Goal: Task Accomplishment & Management: Complete application form

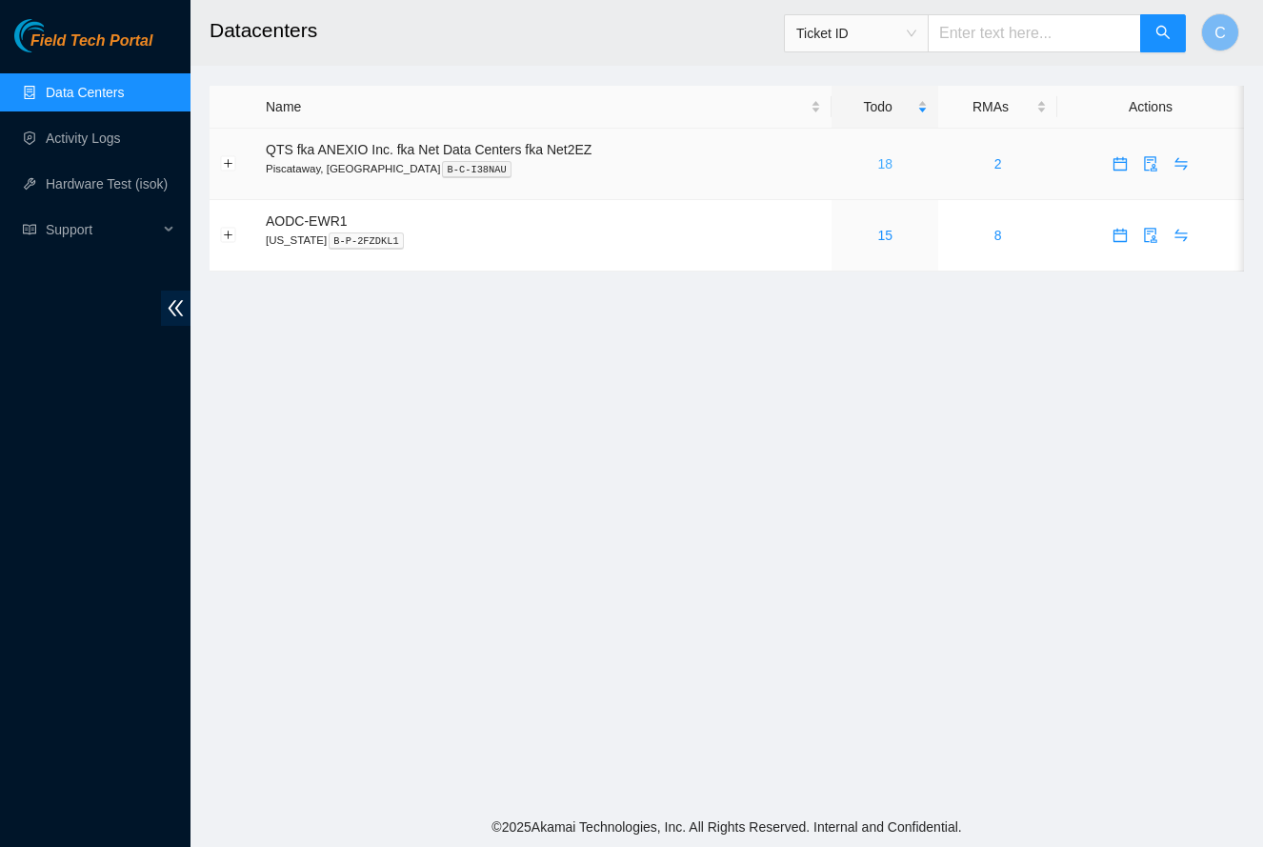
click at [888, 169] on link "18" at bounding box center [884, 163] width 15 height 15
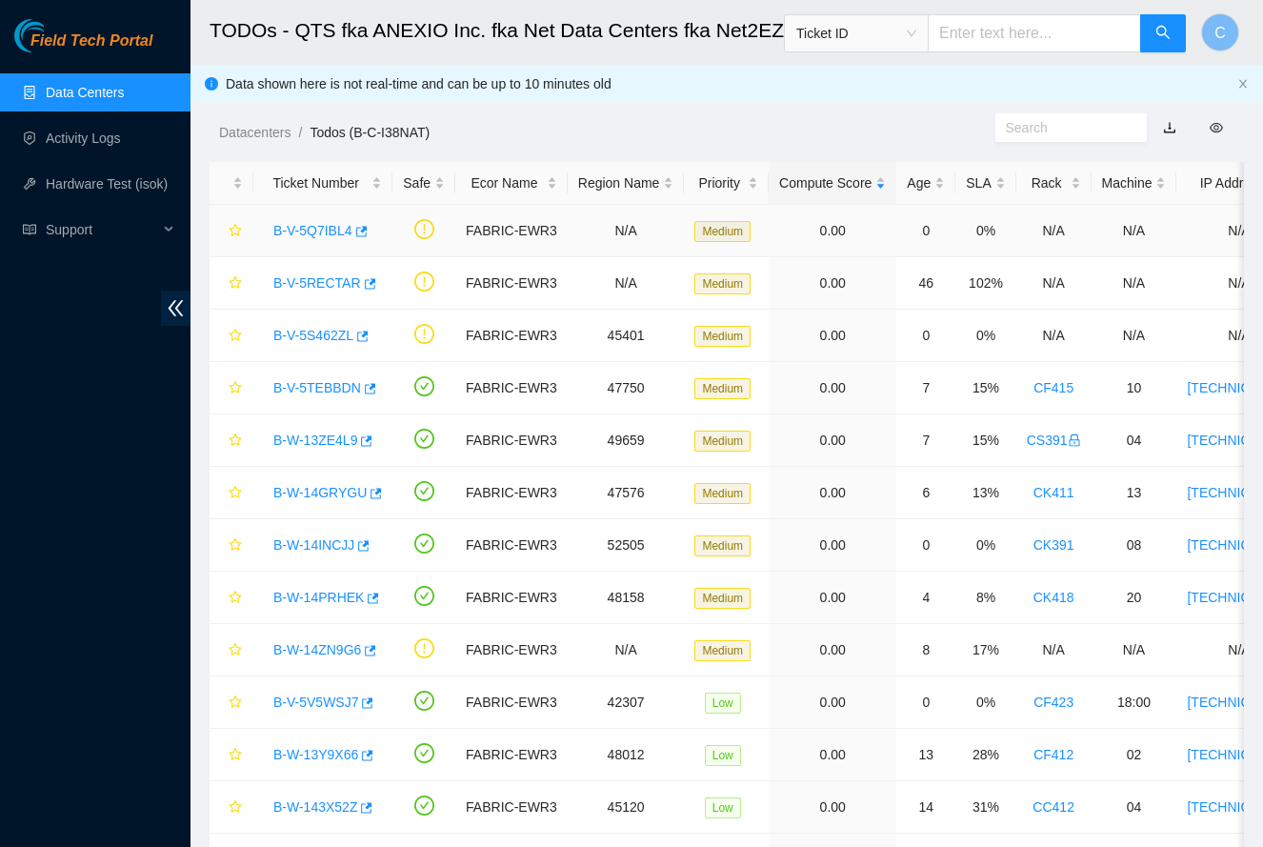
click at [307, 230] on link "B-V-5Q7IBL4" at bounding box center [312, 230] width 79 height 15
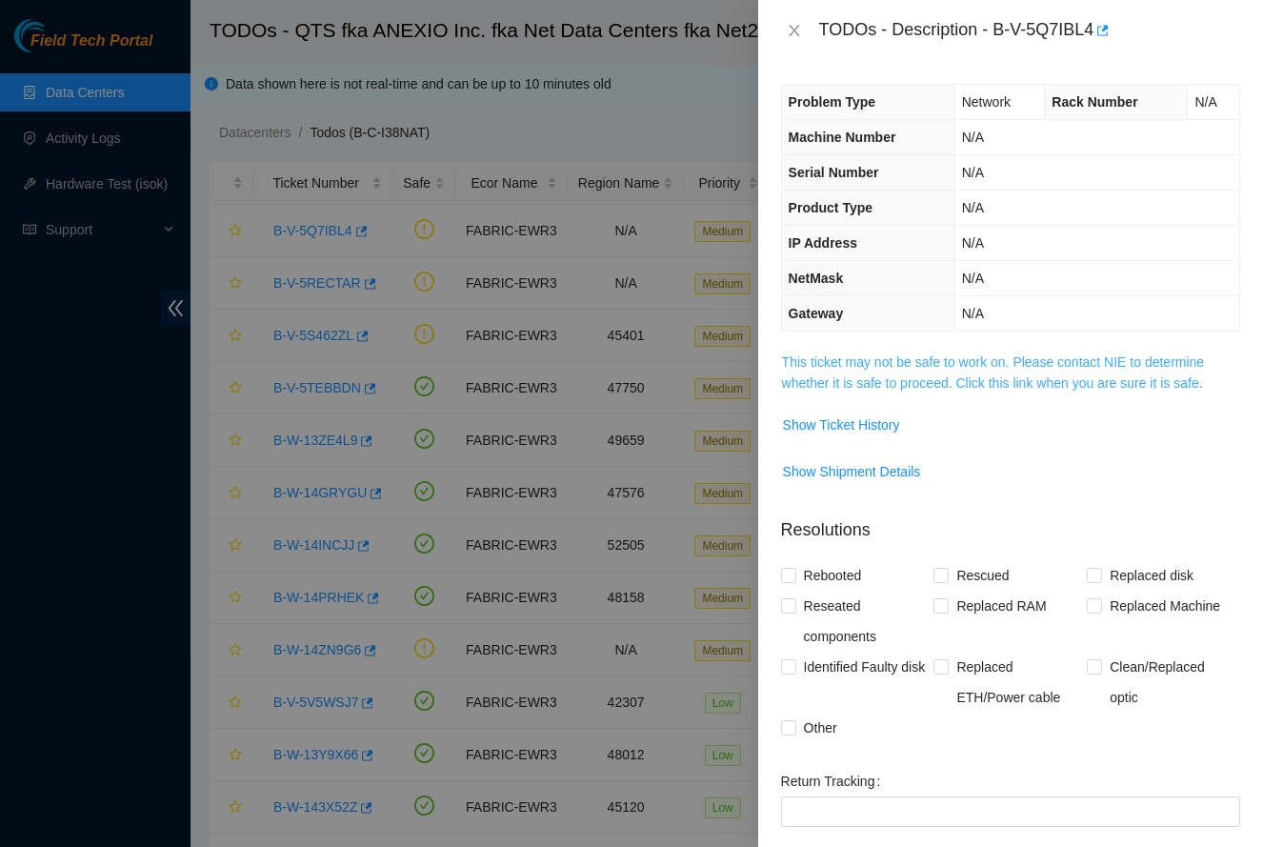
click at [1081, 358] on link "This ticket may not be safe to work on. Please contact NIE to determine whether…" at bounding box center [993, 372] width 423 height 36
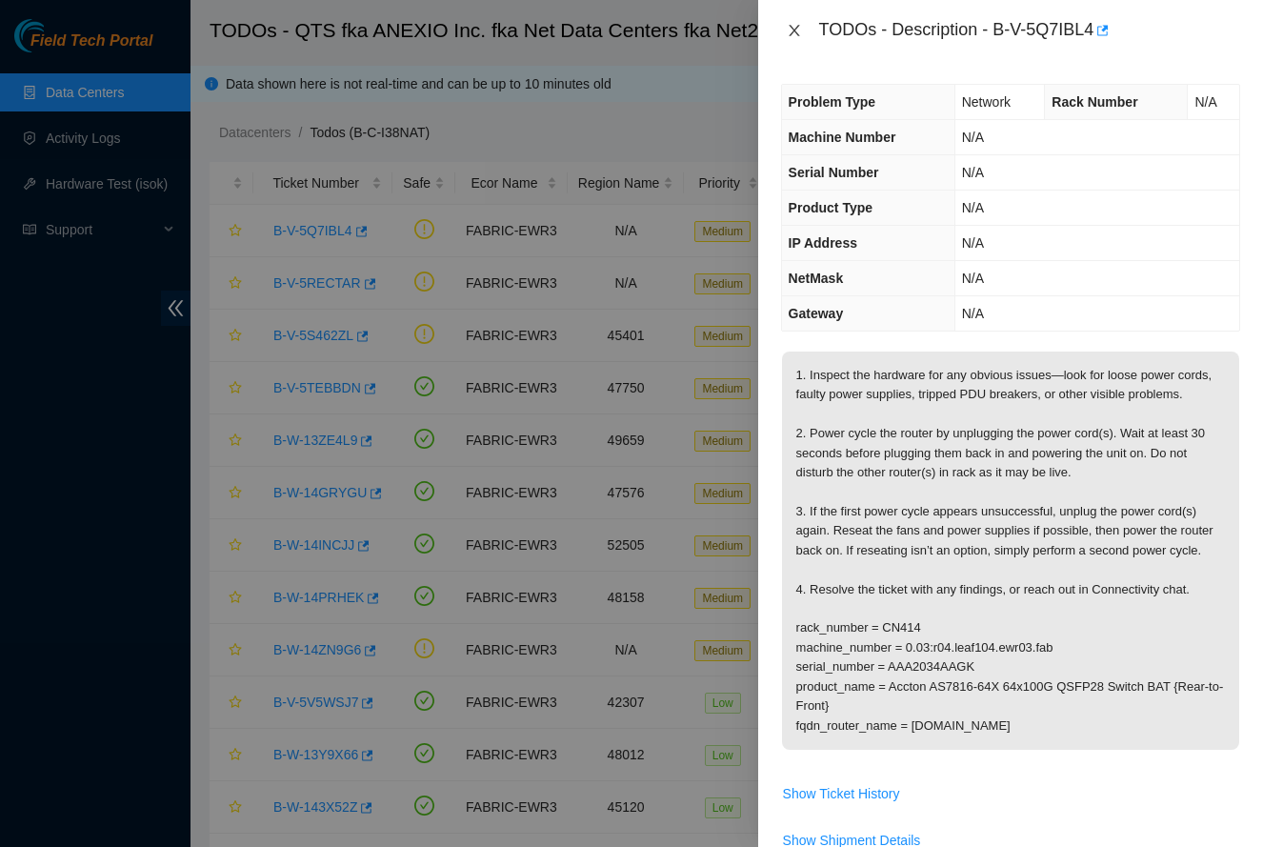
click at [796, 35] on icon "close" at bounding box center [794, 30] width 15 height 15
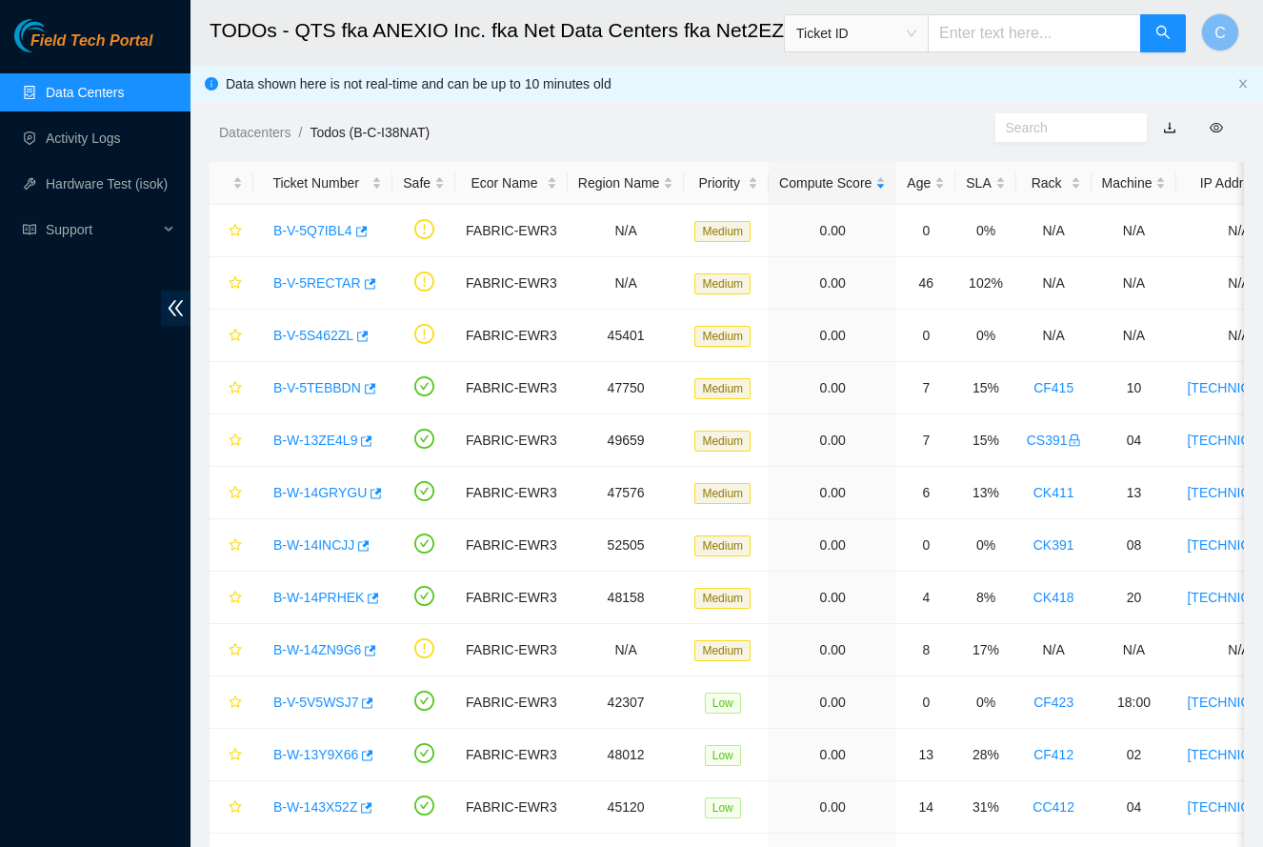
click at [50, 95] on link "Data Centers" at bounding box center [85, 92] width 78 height 15
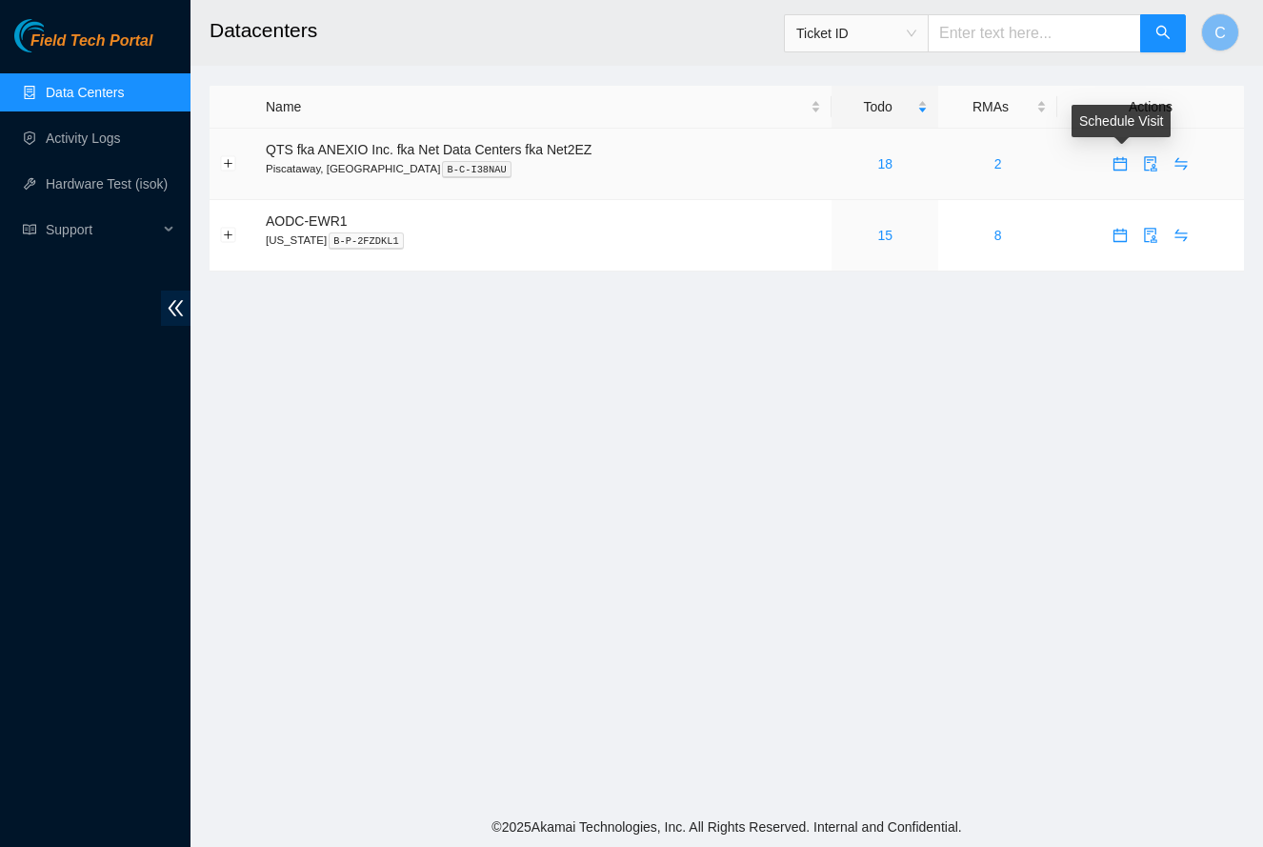
click at [1119, 168] on icon "calendar" at bounding box center [1120, 163] width 15 height 15
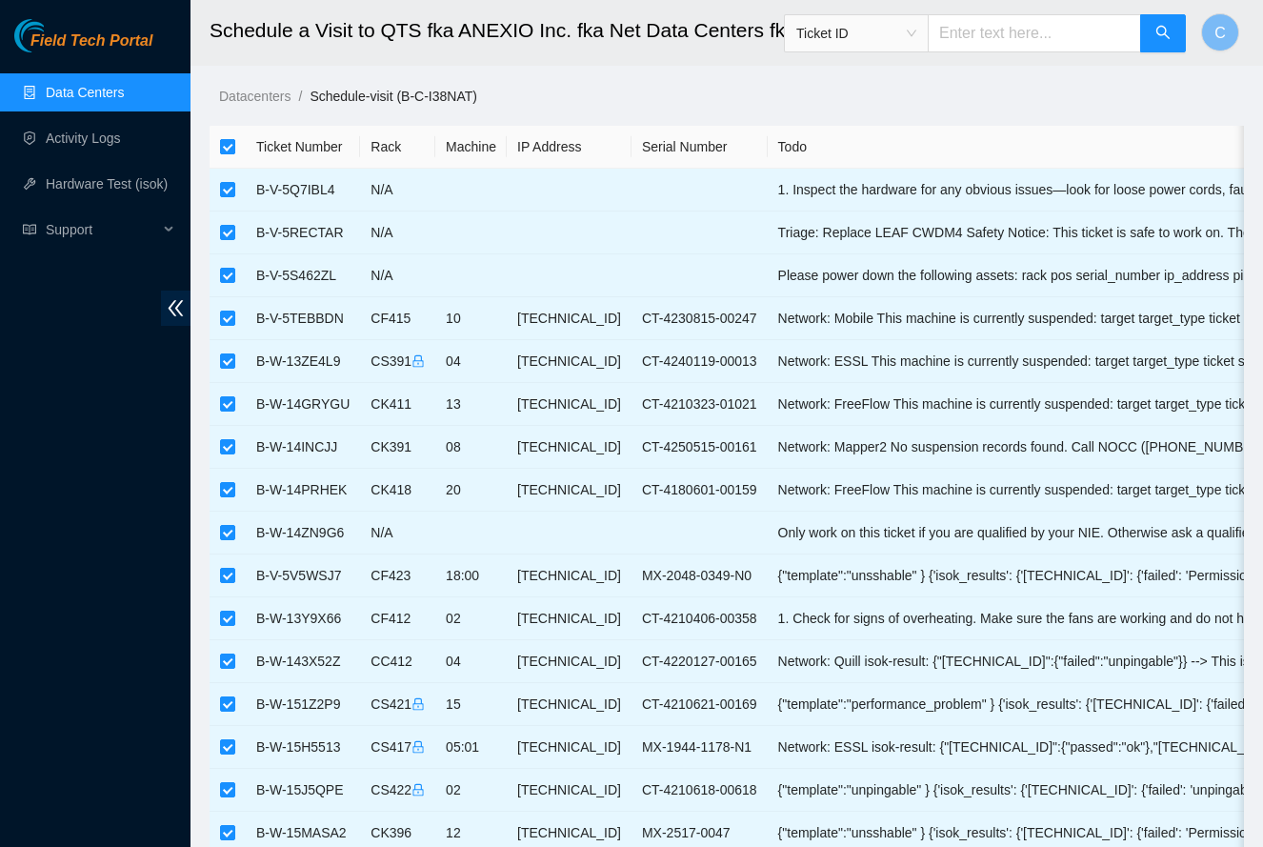
click at [225, 144] on input "checkbox" at bounding box center [227, 146] width 15 height 15
checkbox input "false"
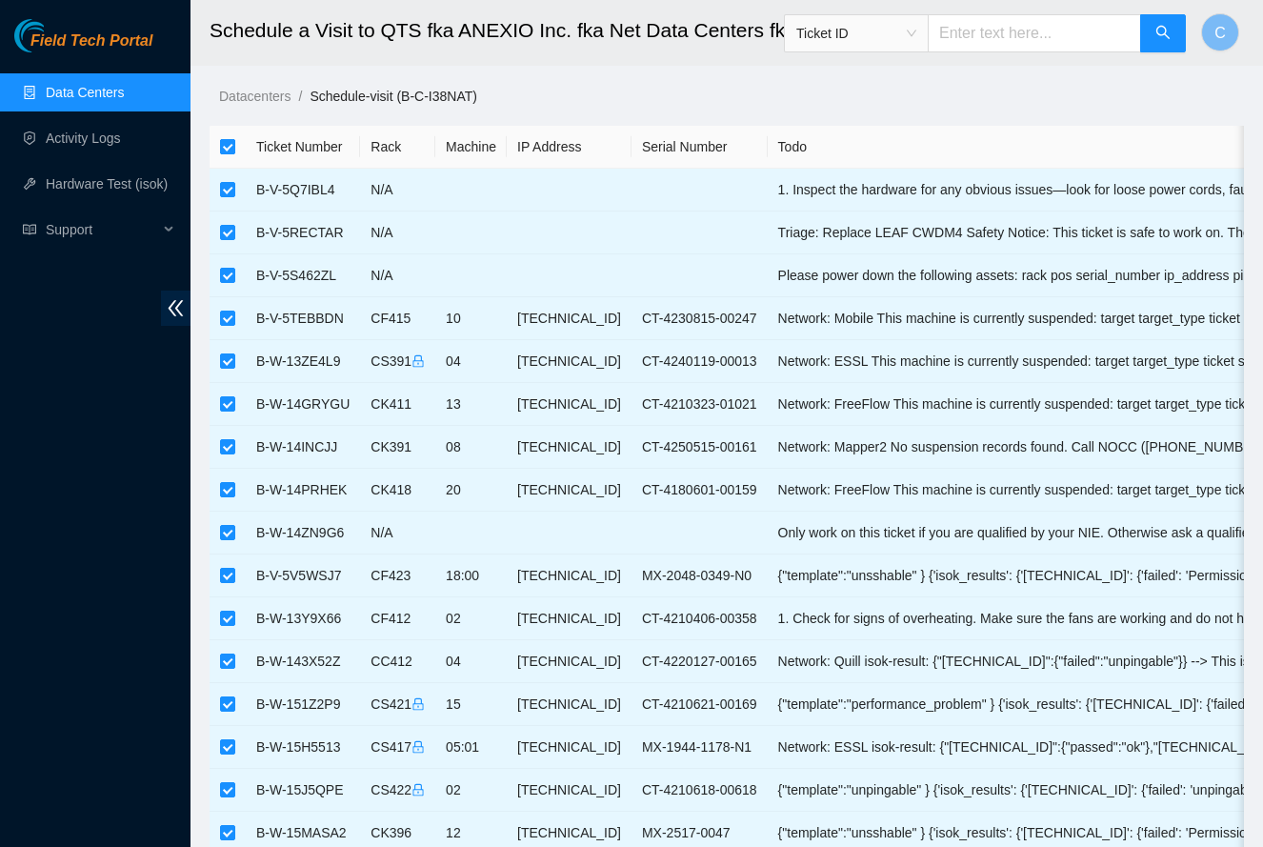
checkbox input "false"
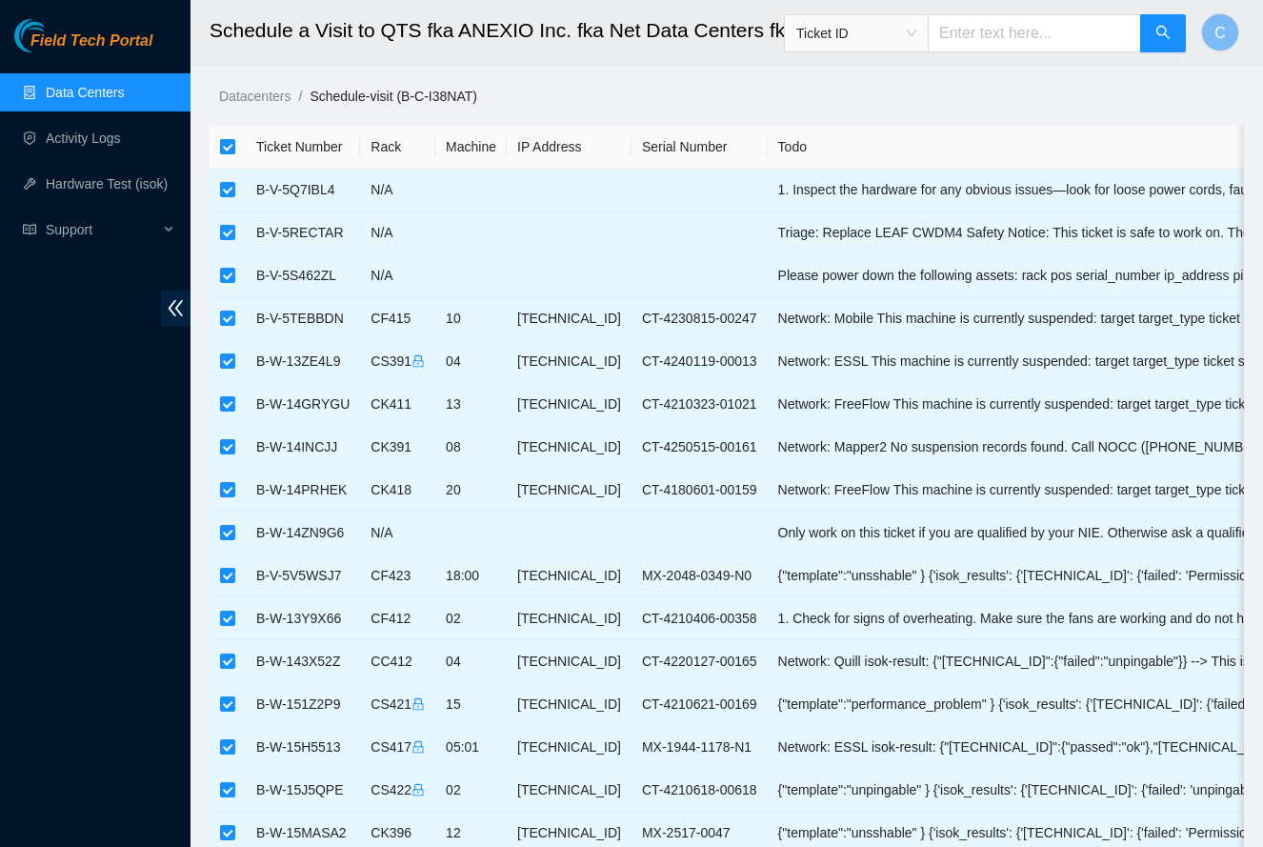
checkbox input "false"
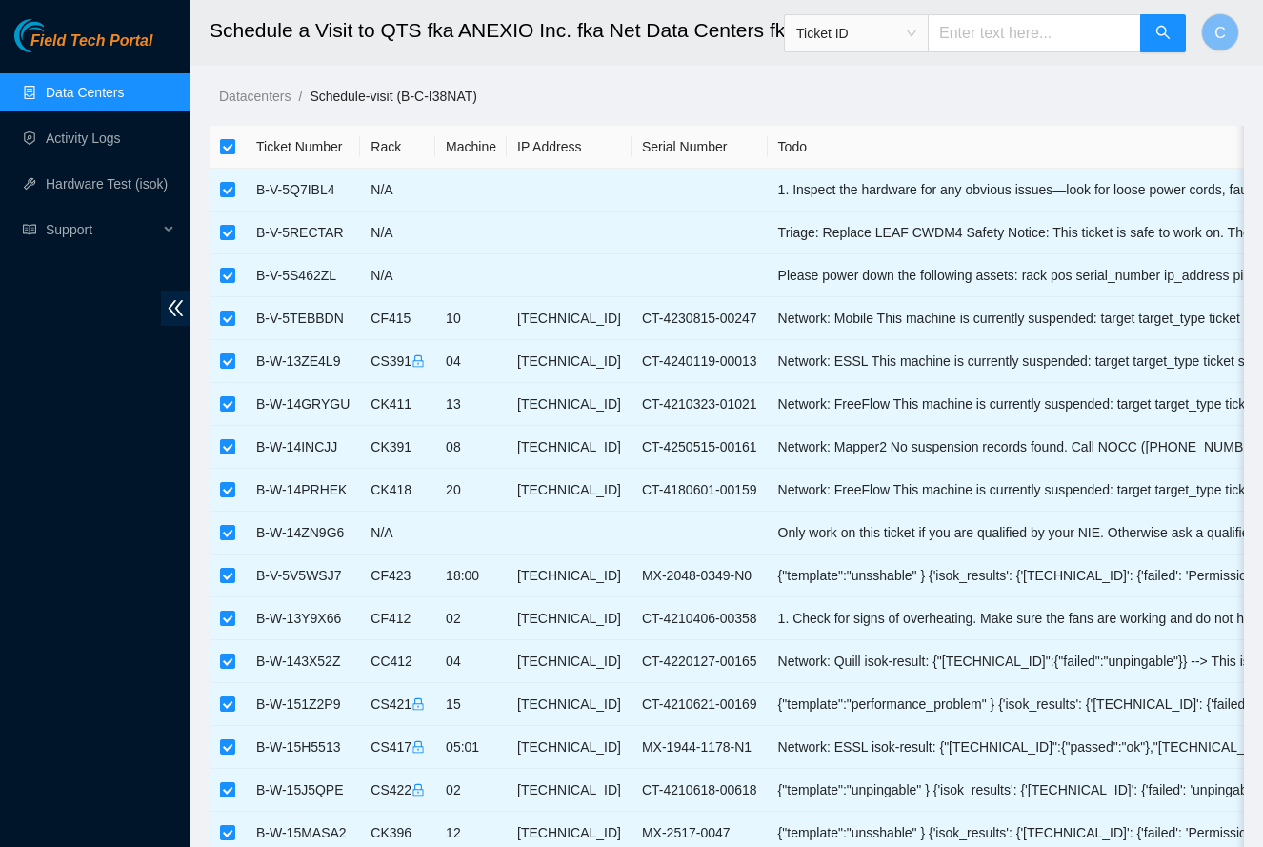
checkbox input "false"
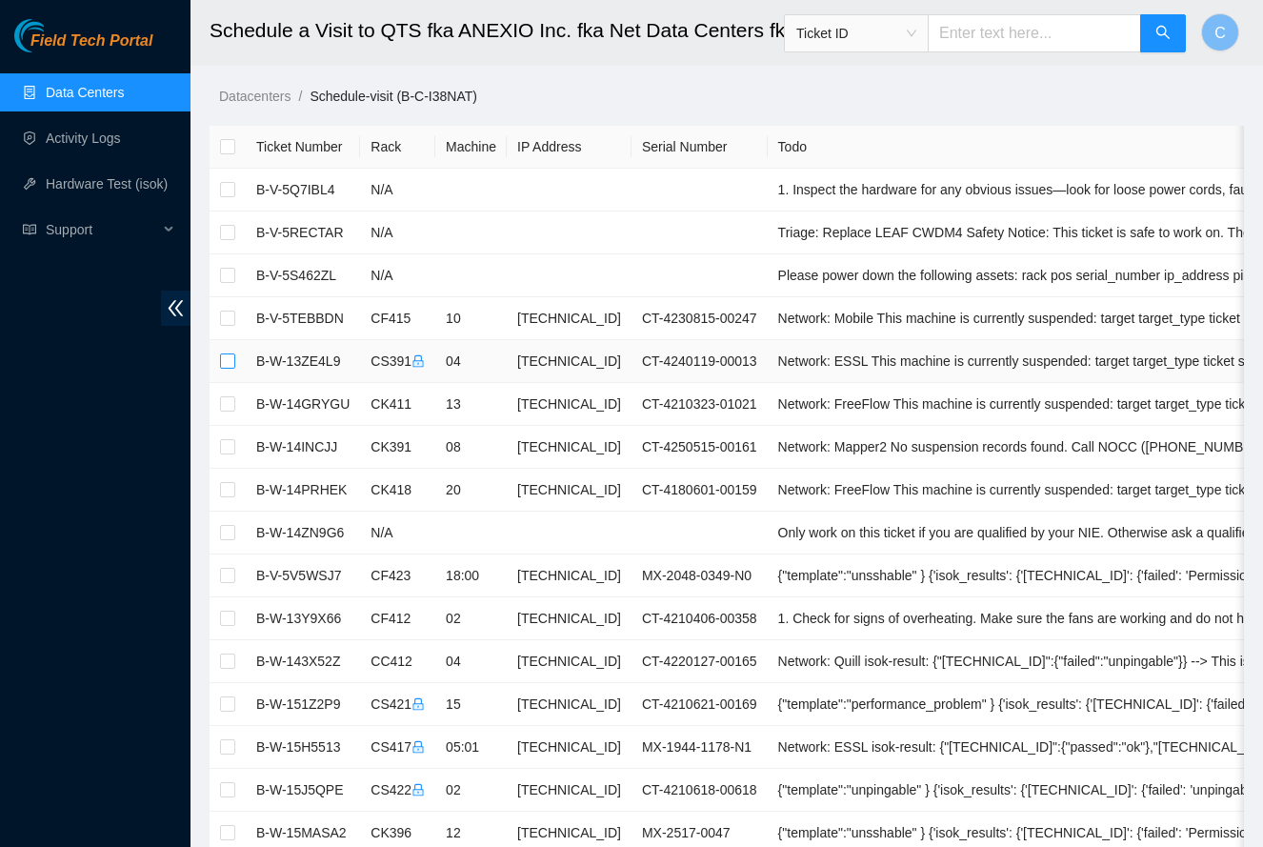
click at [230, 365] on input "checkbox" at bounding box center [227, 360] width 15 height 15
checkbox input "true"
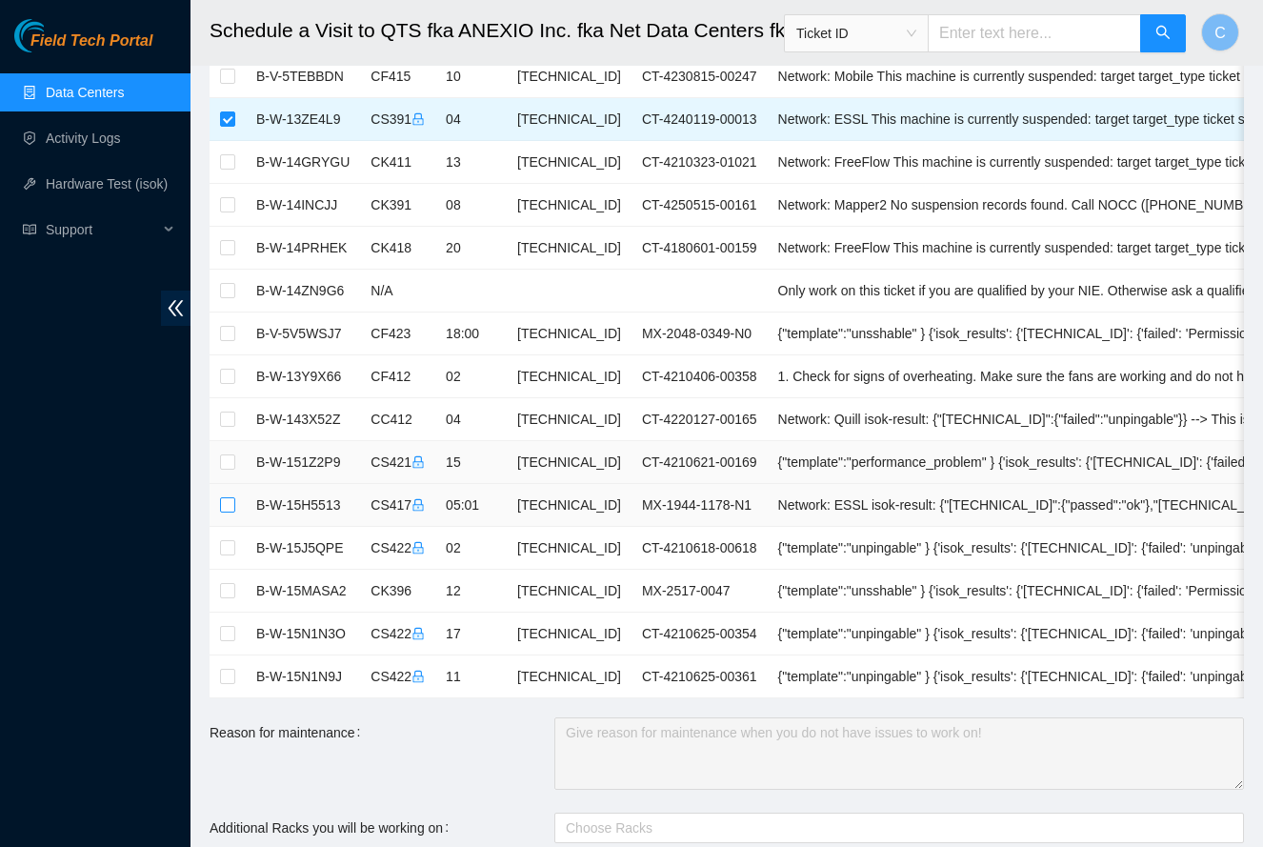
scroll to position [245, 0]
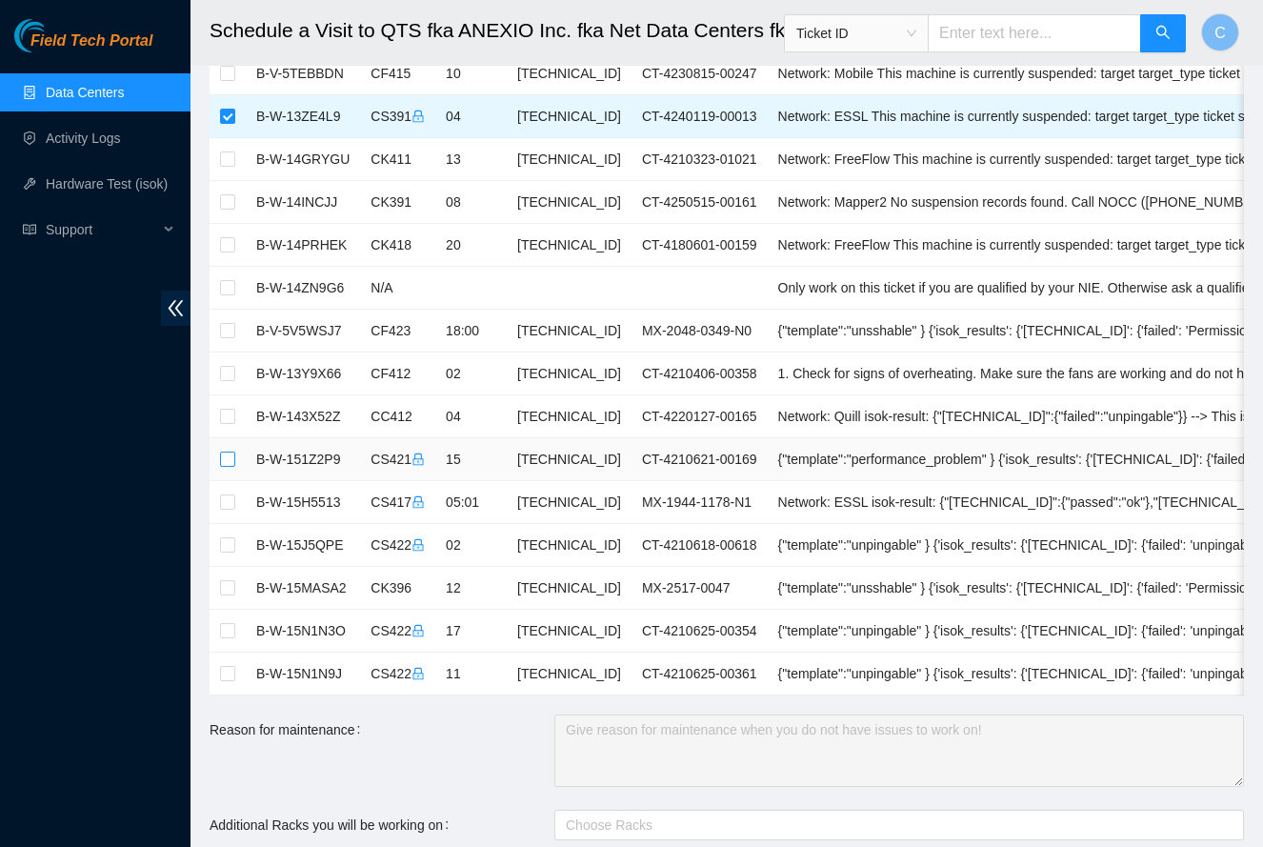
click at [229, 456] on input "checkbox" at bounding box center [227, 459] width 15 height 15
checkbox input "true"
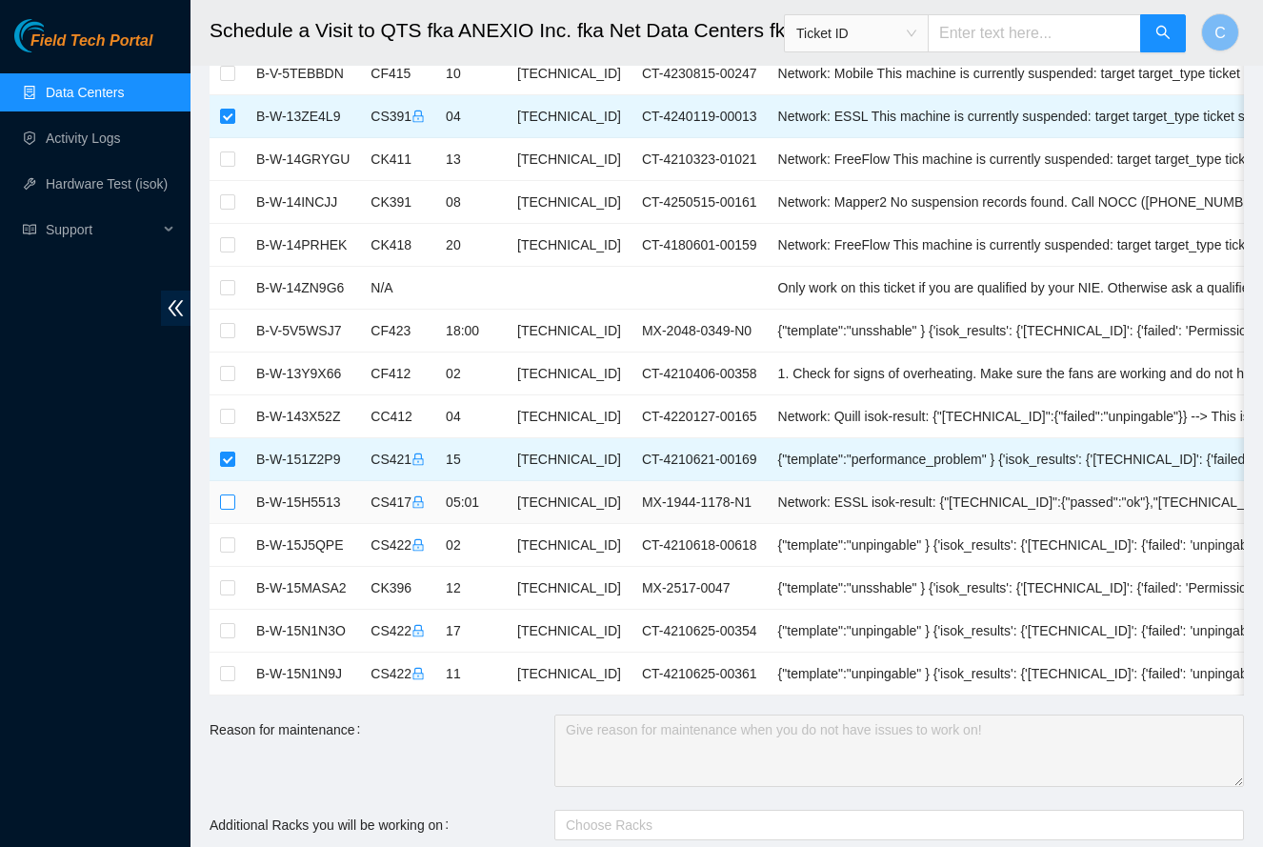
click at [231, 497] on input "checkbox" at bounding box center [227, 501] width 15 height 15
checkbox input "true"
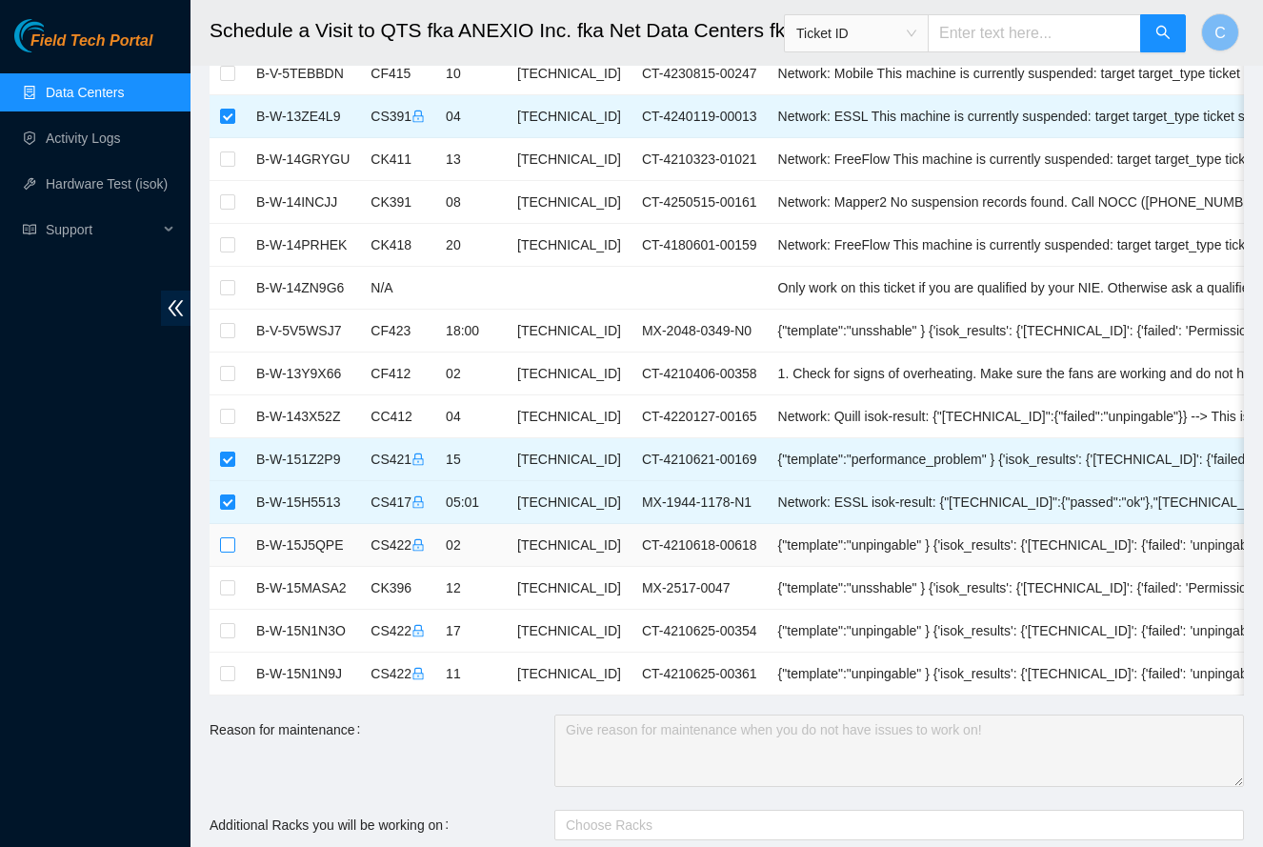
click at [229, 543] on input "checkbox" at bounding box center [227, 544] width 15 height 15
checkbox input "true"
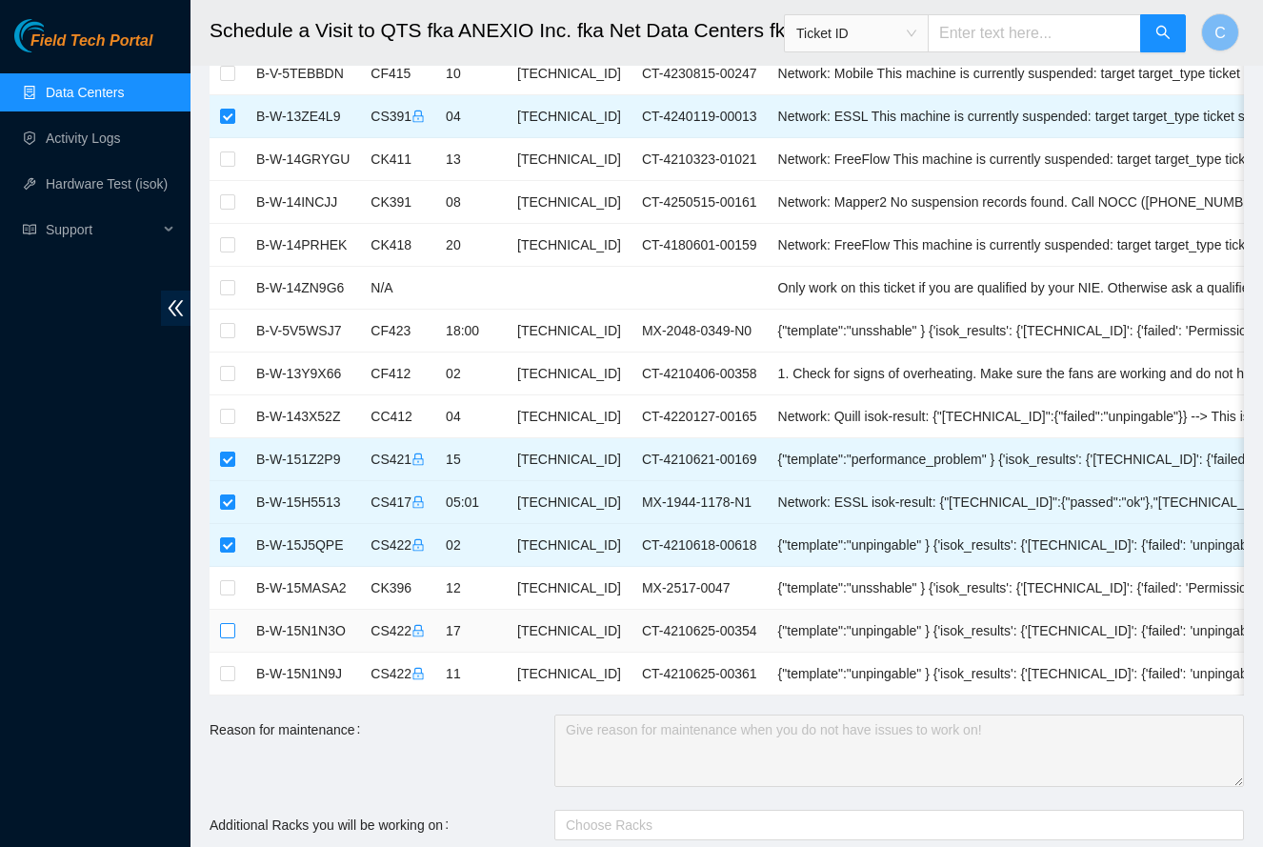
click at [231, 635] on input "checkbox" at bounding box center [227, 630] width 15 height 15
checkbox input "true"
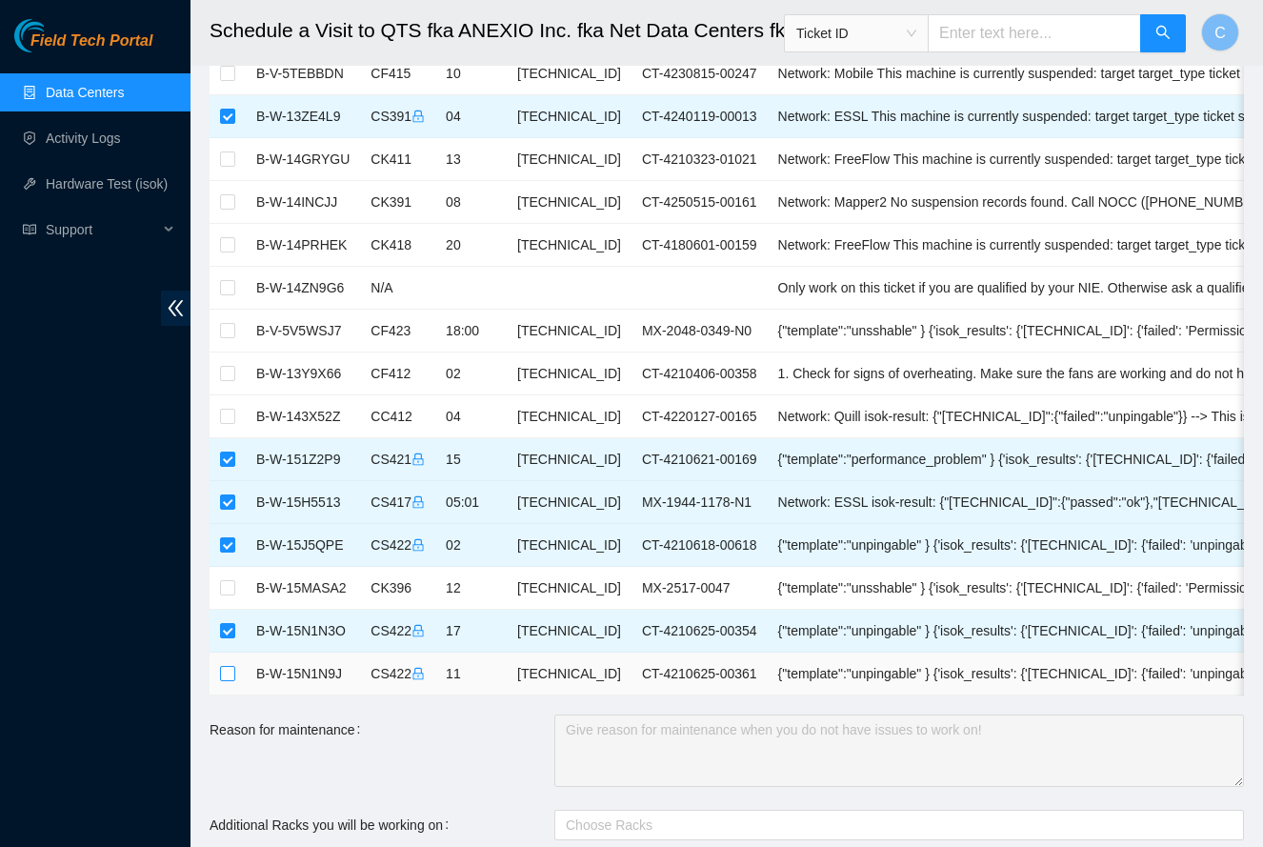
click at [233, 676] on input "checkbox" at bounding box center [227, 673] width 15 height 15
checkbox input "true"
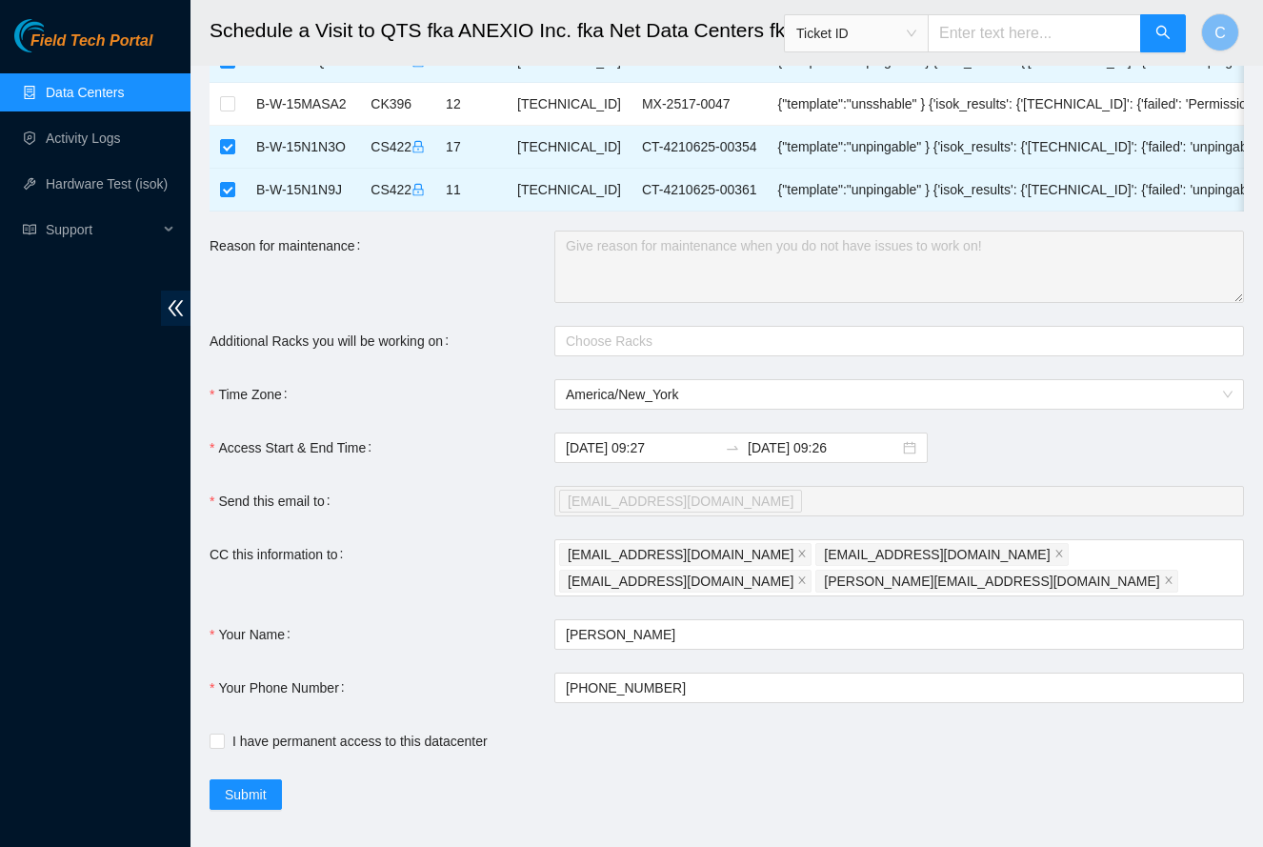
scroll to position [728, 0]
click at [214, 735] on input "I have permanent access to this datacenter" at bounding box center [216, 741] width 13 height 13
checkbox input "true"
click at [274, 780] on button "Submit" at bounding box center [246, 795] width 72 height 30
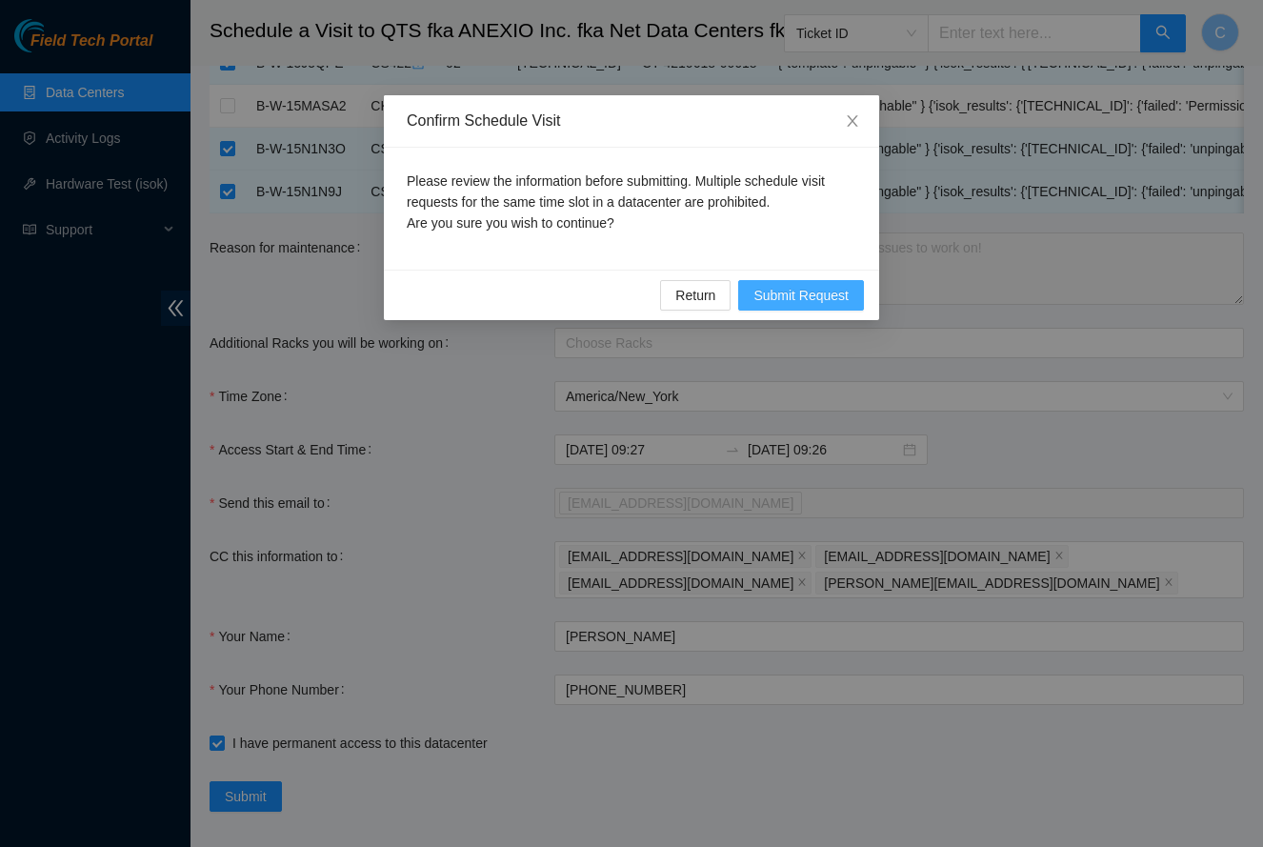
drag, startPoint x: 776, startPoint y: 281, endPoint x: 788, endPoint y: 289, distance: 13.7
click at [781, 284] on button "Submit Request" at bounding box center [801, 295] width 126 height 30
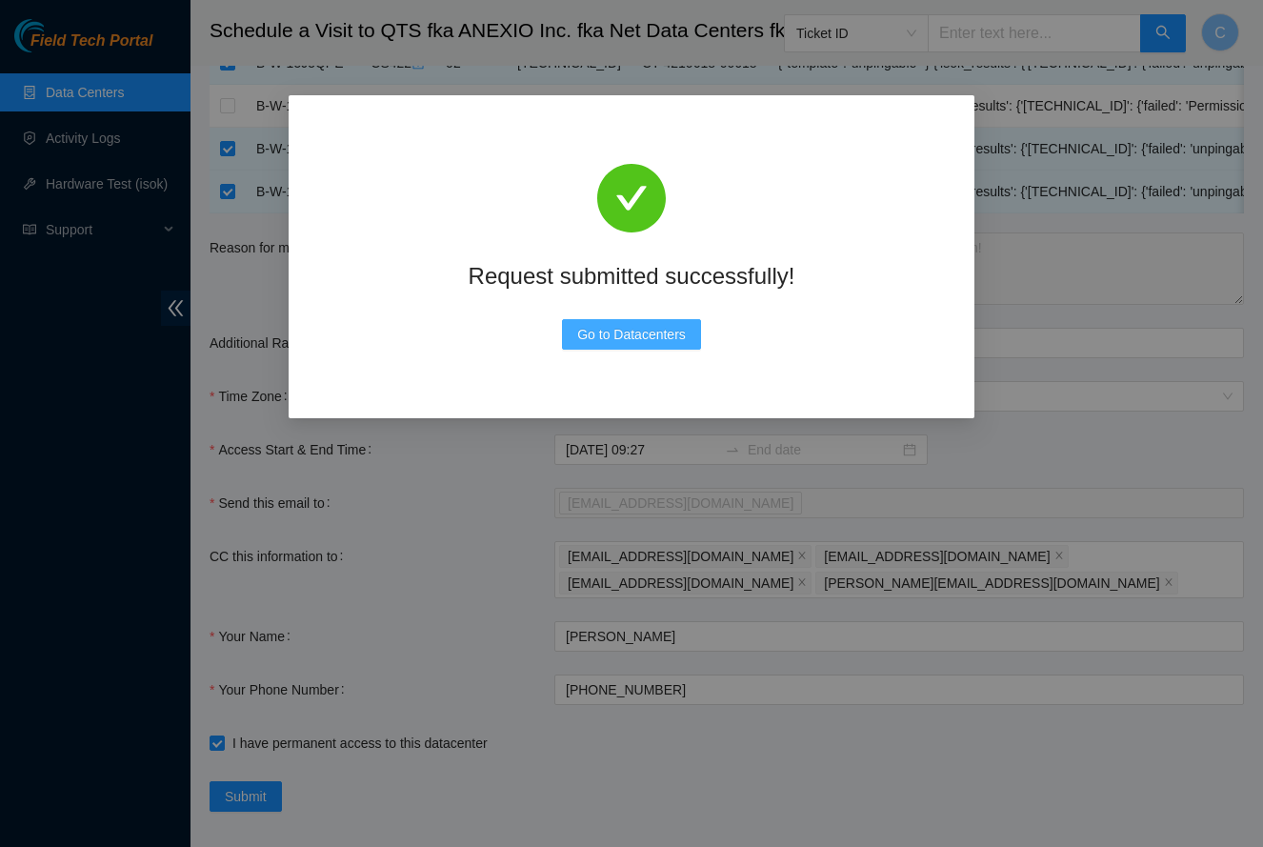
click at [652, 340] on span "Go to Datacenters" at bounding box center [631, 334] width 109 height 21
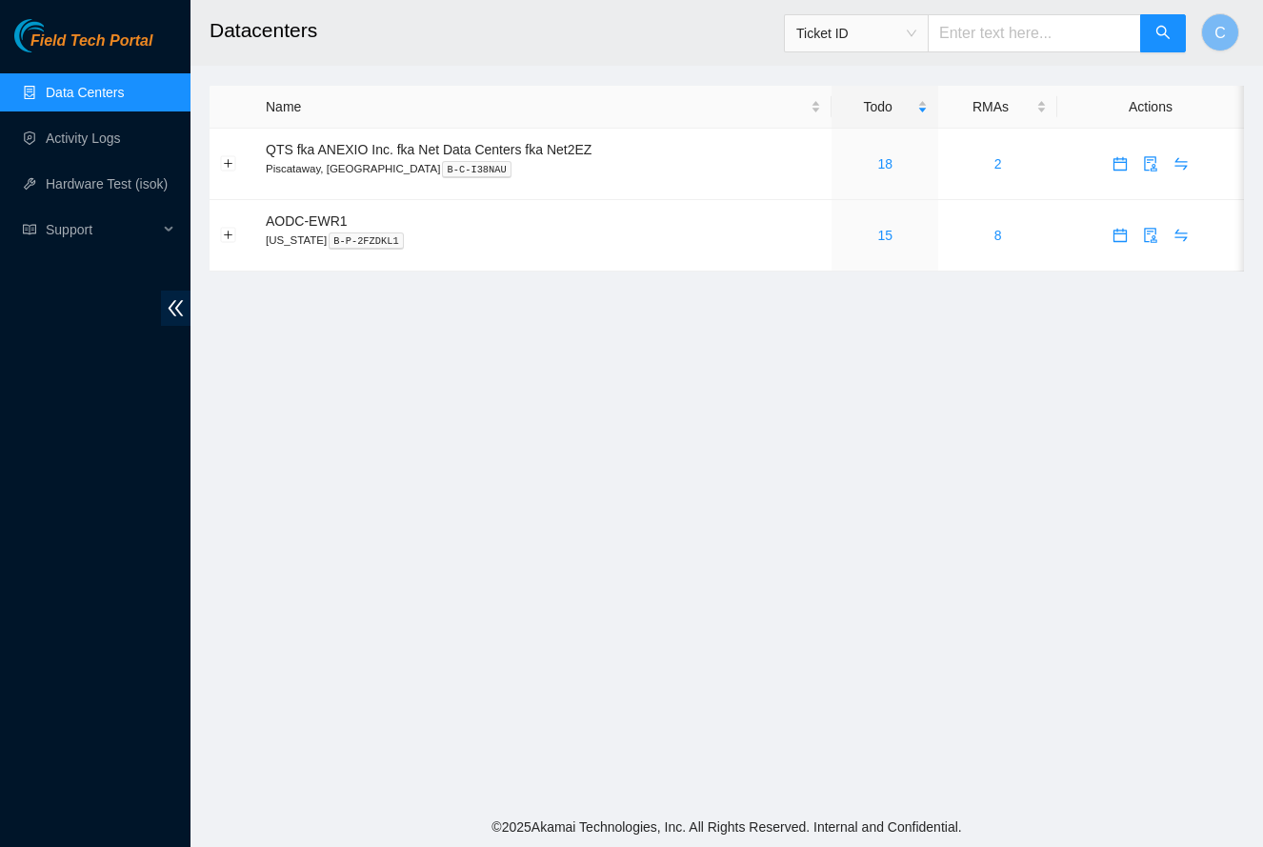
click at [101, 95] on link "Data Centers" at bounding box center [85, 92] width 78 height 15
